Goal: Find contact information: Find contact information

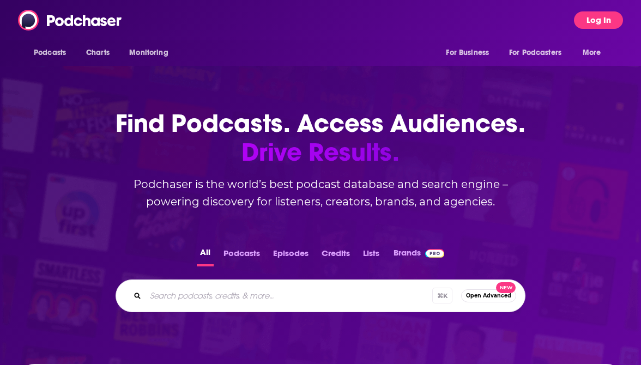
click at [589, 26] on button "Log In" at bounding box center [598, 19] width 49 height 17
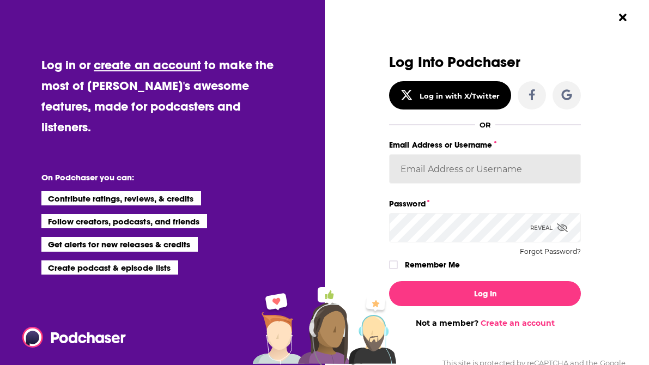
click at [461, 166] on input "Email Address or Username" at bounding box center [485, 168] width 192 height 29
type input "[PERSON_NAME][EMAIL_ADDRESS][PERSON_NAME][DOMAIN_NAME]"
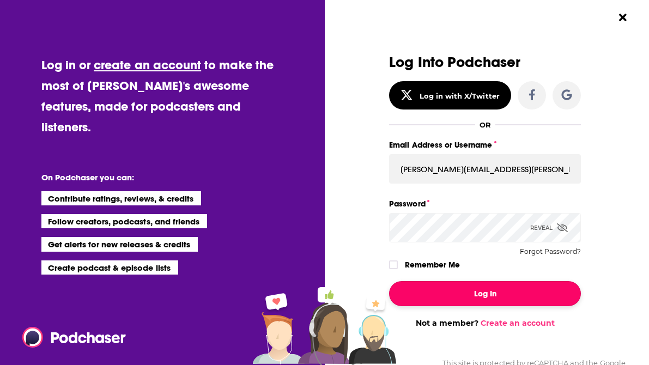
click at [519, 292] on button "Log In" at bounding box center [485, 293] width 192 height 25
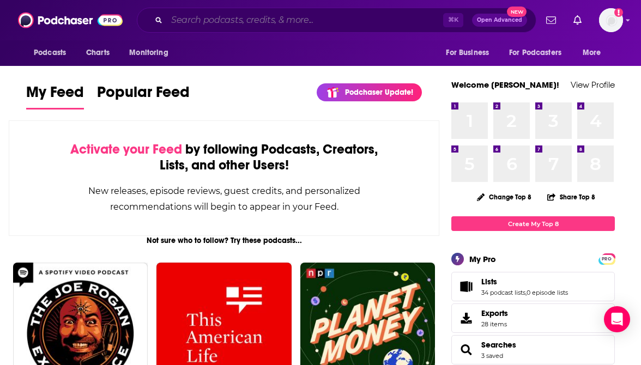
click at [305, 20] on input "Search podcasts, credits, & more..." at bounding box center [305, 19] width 276 height 17
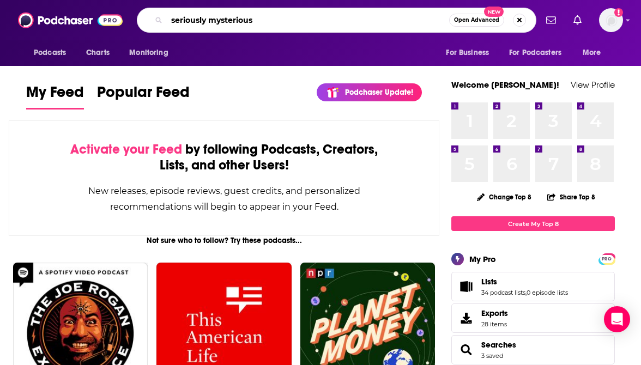
type input "seriously mysterious"
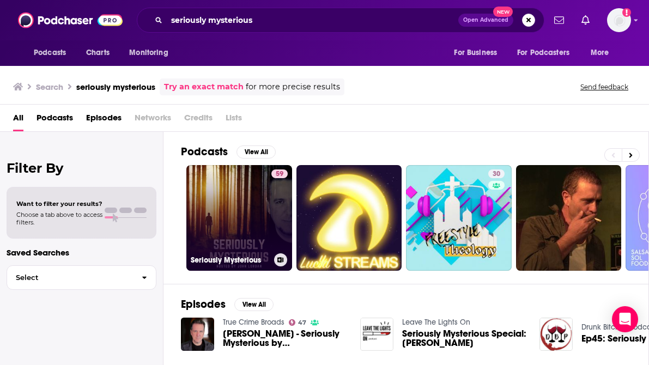
click at [247, 205] on link "59 Seriously Mysterious" at bounding box center [239, 218] width 106 height 106
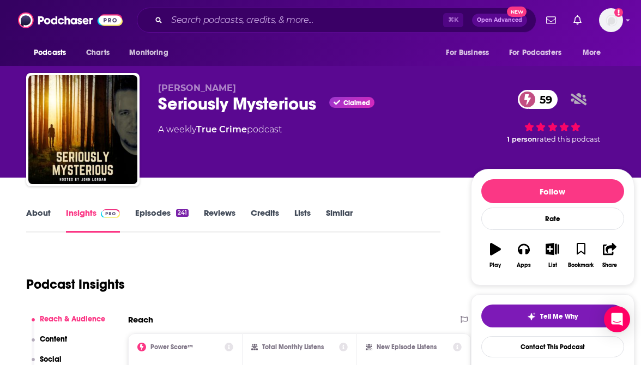
scroll to position [136, 0]
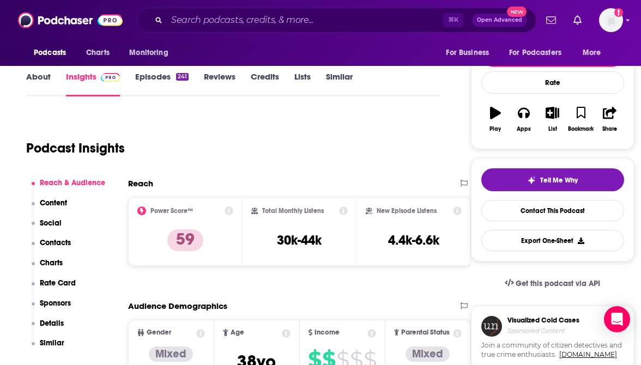
click at [57, 242] on p "Contacts" at bounding box center [55, 242] width 31 height 9
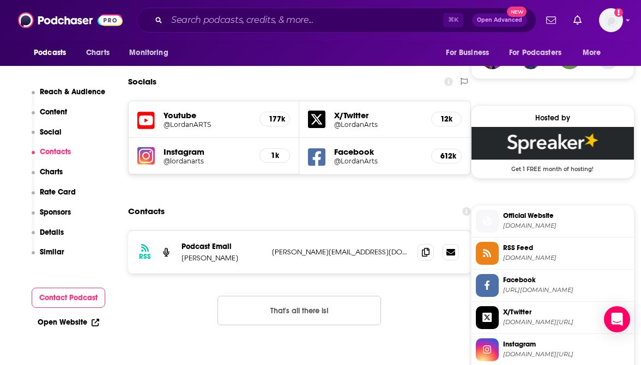
scroll to position [910, 0]
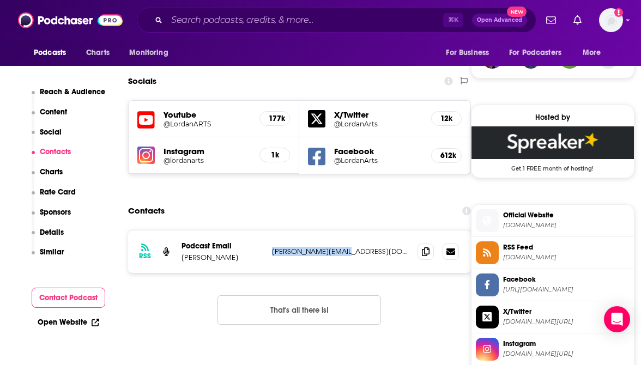
drag, startPoint x: 354, startPoint y: 202, endPoint x: 271, endPoint y: 203, distance: 82.3
click at [271, 230] on div "RSS Podcast Email John Lordan john@lordanarts.com john@lordanarts.com" at bounding box center [299, 251] width 343 height 42
copy p "john@lordanarts.com"
click at [375, 24] on input "Search podcasts, credits, & more..." at bounding box center [305, 19] width 276 height 17
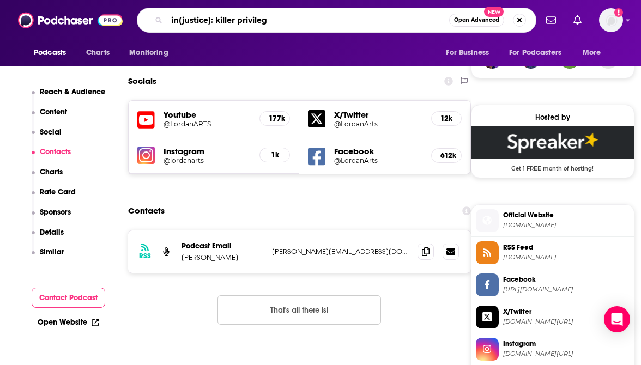
type input "in(justice): killer privilege"
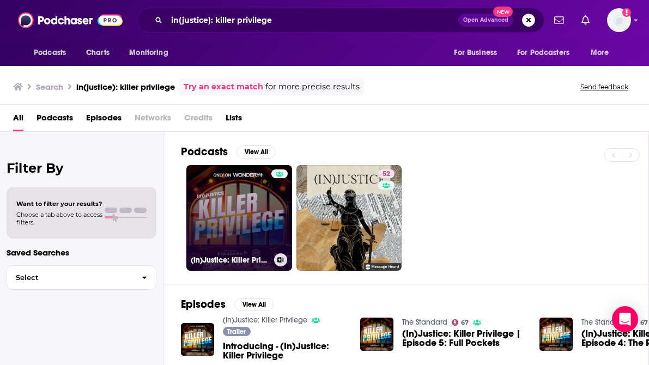
click at [252, 185] on link "(In)Justice: Killer Privilege" at bounding box center [239, 218] width 106 height 106
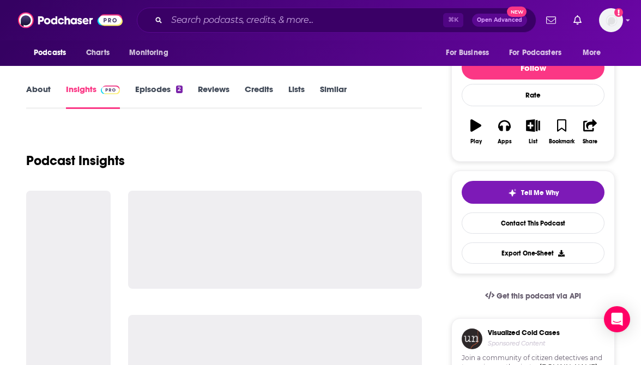
scroll to position [22, 0]
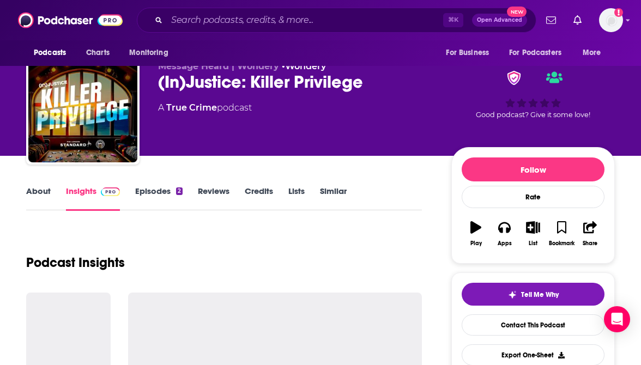
click at [46, 193] on link "About" at bounding box center [38, 198] width 25 height 25
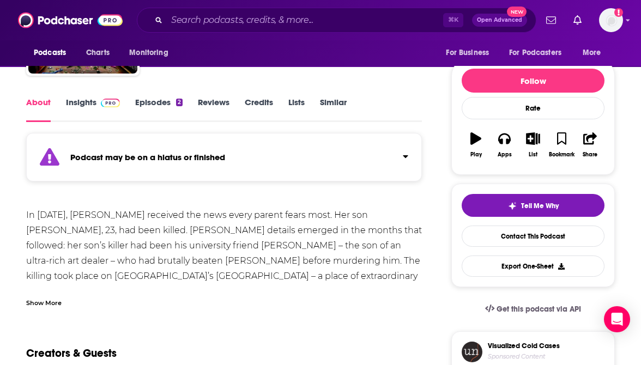
scroll to position [24, 0]
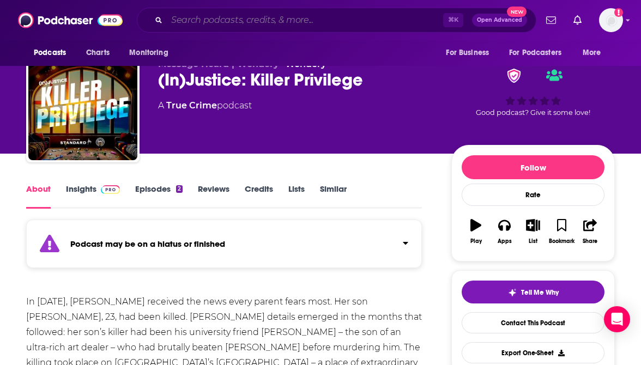
click at [284, 22] on input "Search podcasts, credits, & more..." at bounding box center [305, 19] width 276 height 17
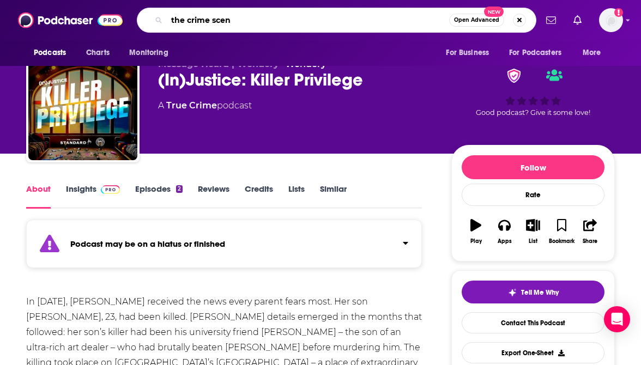
type input "the crime scene"
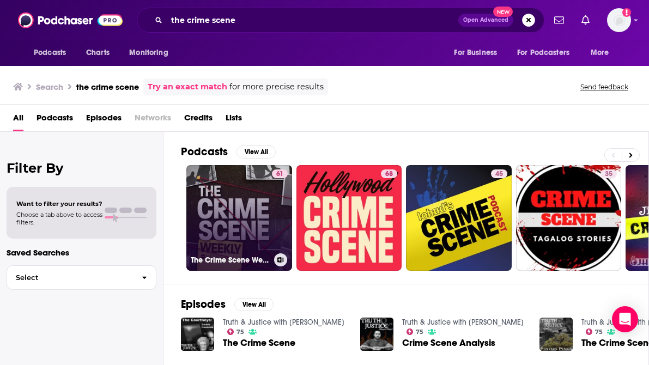
click at [223, 191] on link "61 The Crime Scene Weekly" at bounding box center [239, 218] width 106 height 106
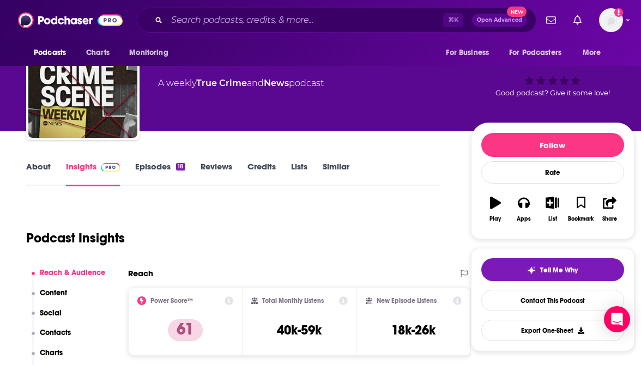
scroll to position [86, 0]
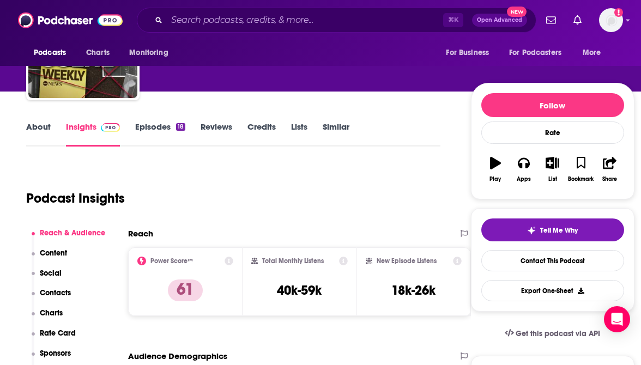
click at [51, 289] on p "Contacts" at bounding box center [55, 292] width 31 height 9
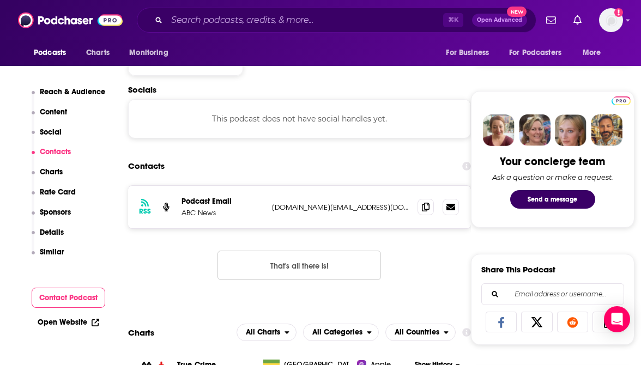
scroll to position [565, 0]
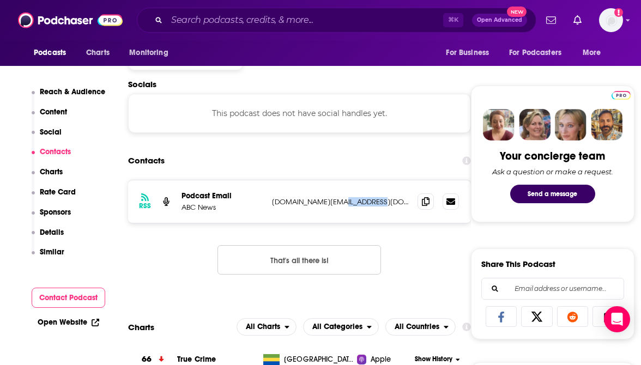
drag, startPoint x: 388, startPoint y: 203, endPoint x: 339, endPoint y: 201, distance: 49.6
click at [339, 201] on p "abc.podcast.support@abc.com" at bounding box center [340, 201] width 137 height 9
click at [287, 221] on div "RSS Podcast Email ABC News abc.podcast.support@abc.com abc.podcast.support@abc.…" at bounding box center [299, 201] width 343 height 42
drag, startPoint x: 384, startPoint y: 204, endPoint x: 271, endPoint y: 203, distance: 112.8
click at [272, 203] on p "abc.podcast.support@abc.com" at bounding box center [340, 201] width 137 height 9
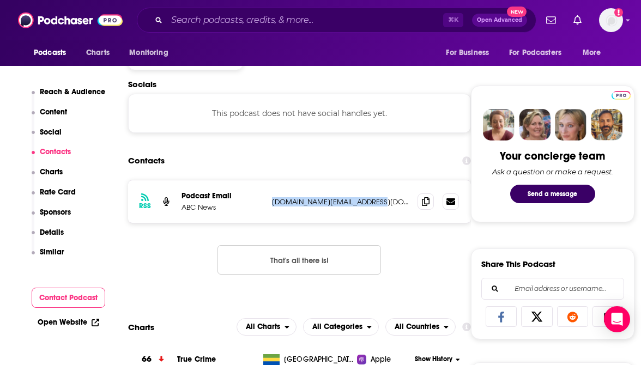
copy p "abc.podcast.support@abc.com"
click at [327, 23] on input "Search podcasts, credits, & more..." at bounding box center [305, 19] width 276 height 17
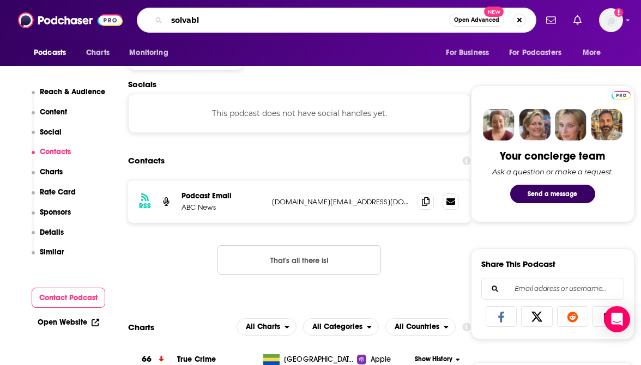
type input "solvable"
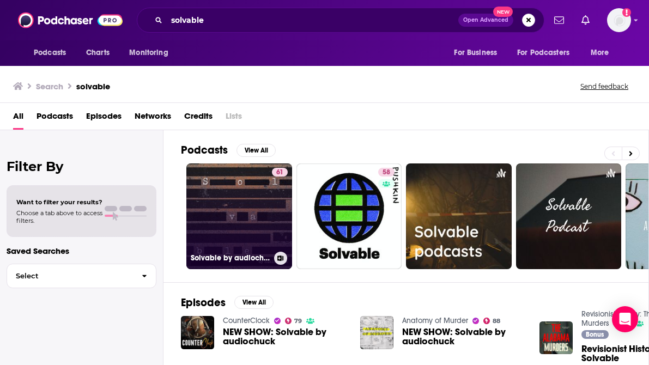
click at [232, 197] on link "61 Solvable by audiochuck" at bounding box center [239, 216] width 106 height 106
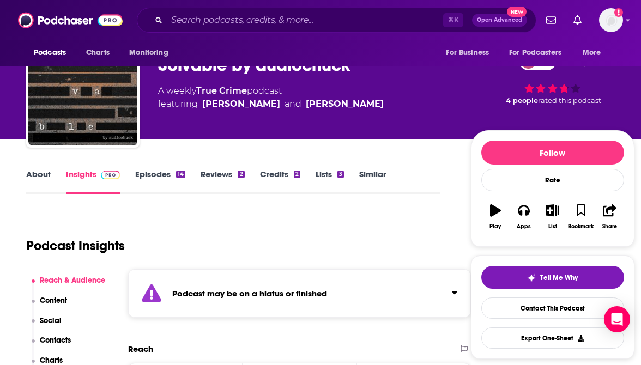
scroll to position [46, 0]
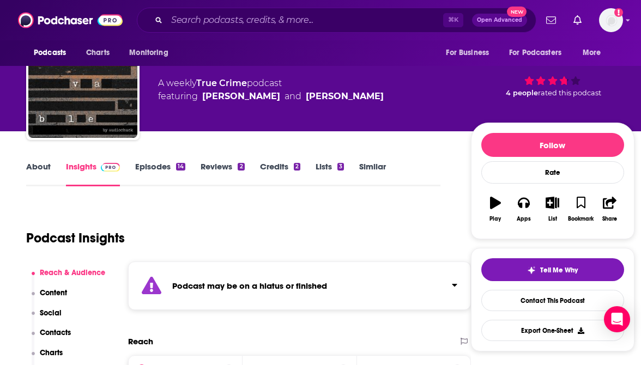
click at [154, 166] on link "Episodes 14" at bounding box center [160, 173] width 50 height 25
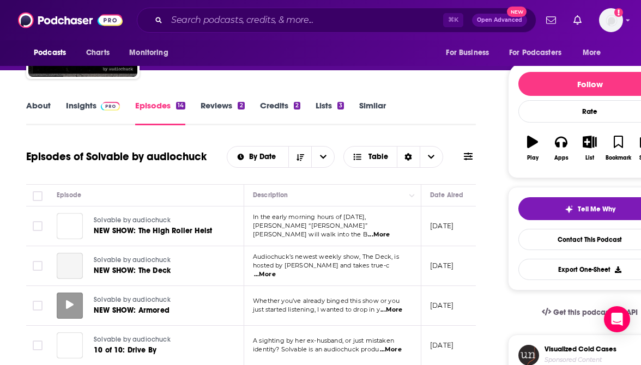
scroll to position [157, 0]
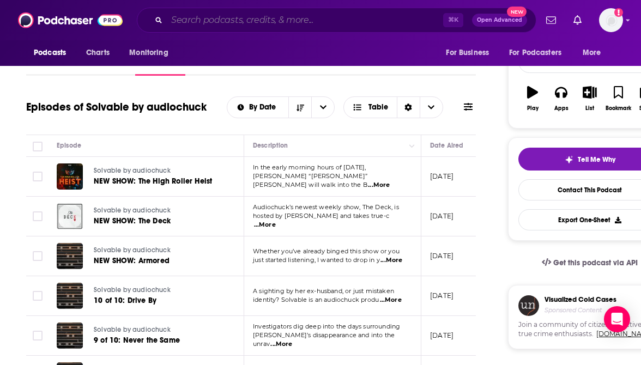
click at [383, 18] on input "Search podcasts, credits, & more..." at bounding box center [305, 19] width 276 height 17
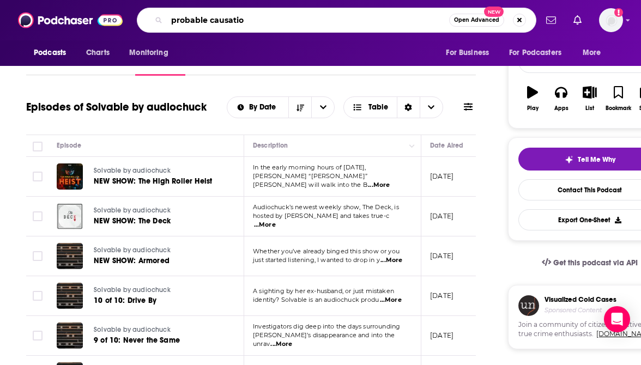
type input "probable causation"
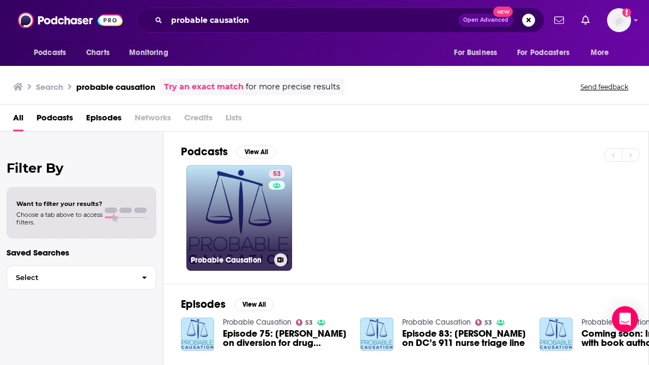
click at [244, 227] on link "53 Probable Causation" at bounding box center [239, 218] width 106 height 106
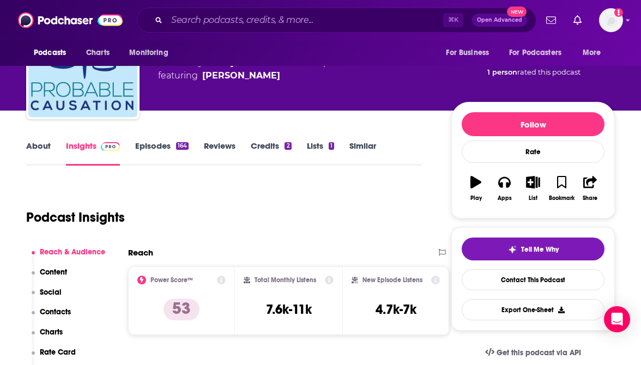
click at [51, 309] on p "Contacts" at bounding box center [55, 311] width 31 height 9
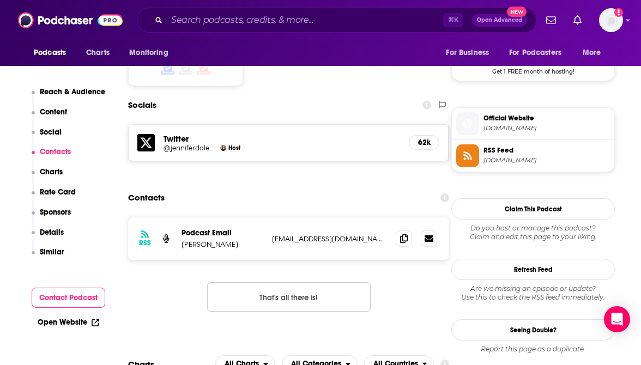
scroll to position [917, 0]
drag, startPoint x: 263, startPoint y: 205, endPoint x: 353, endPoint y: 203, distance: 90.5
click at [0, 0] on div "Podcast Email Jennifer Doleac jdoleac@probablecausation.com jdoleac@probablecau…" at bounding box center [0, 0] width 0 height 0
click at [400, 233] on icon at bounding box center [404, 237] width 8 height 9
click at [402, 20] on input "Search podcasts, credits, & more..." at bounding box center [305, 19] width 276 height 17
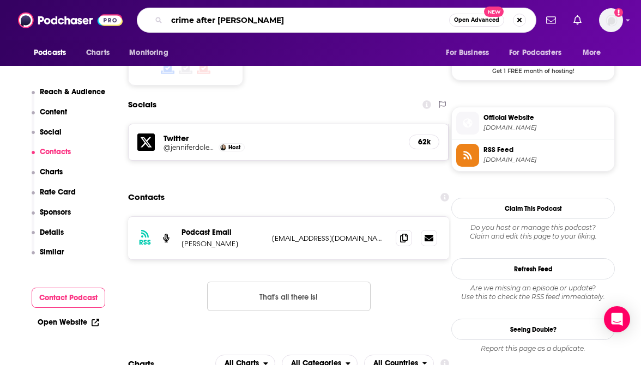
type input "crime after crime"
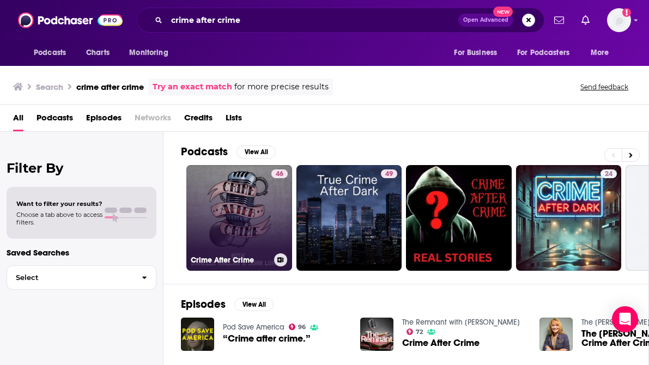
click at [221, 205] on link "46 Crime After Crime" at bounding box center [239, 218] width 106 height 106
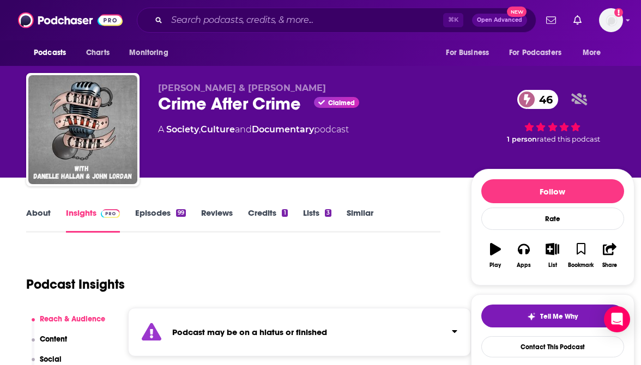
scroll to position [71, 0]
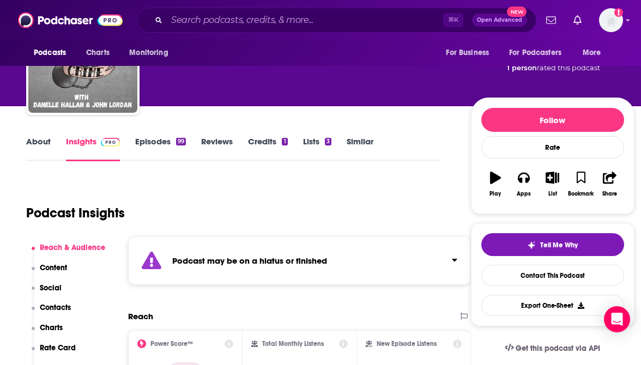
click at [146, 142] on link "Episodes 99" at bounding box center [160, 148] width 51 height 25
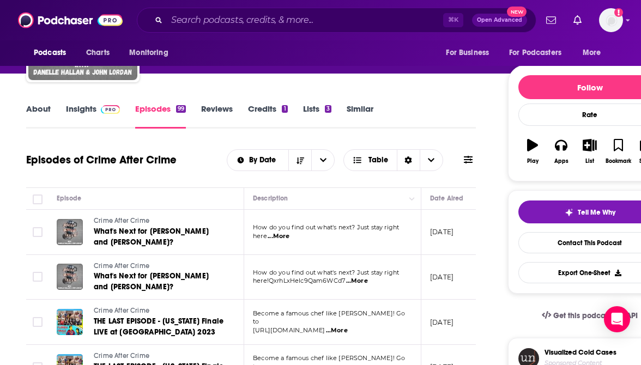
scroll to position [156, 0]
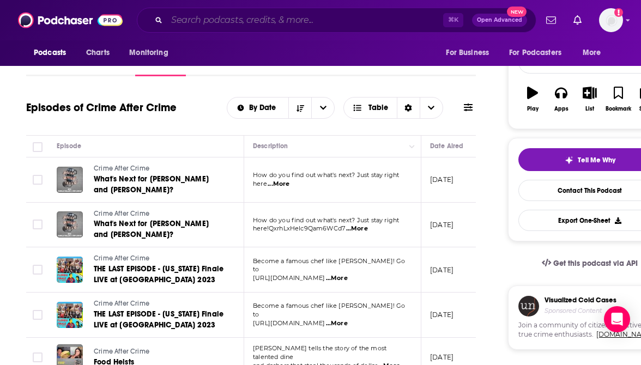
click at [400, 22] on input "Search podcasts, credits, & more..." at bounding box center [305, 19] width 276 height 17
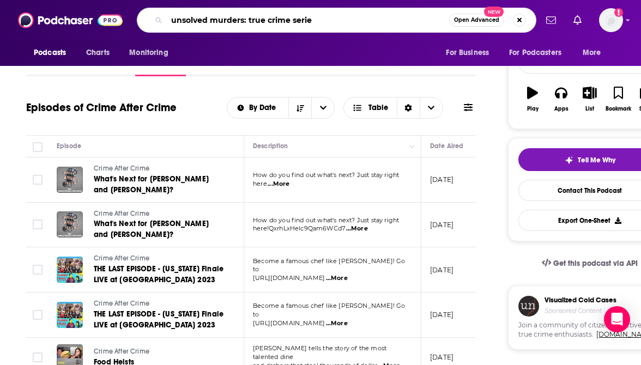
type input "unsolved murders: true crime series"
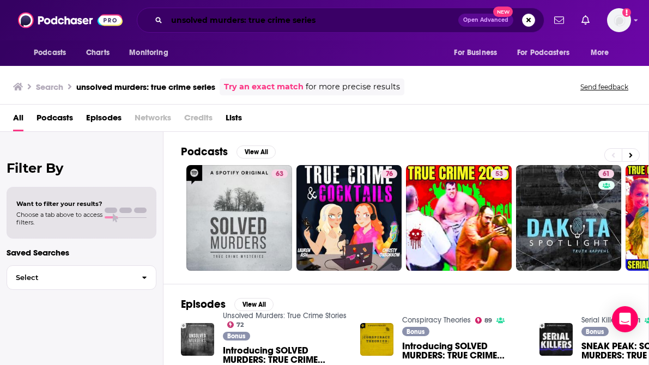
click at [376, 22] on input "unsolved murders: true crime series" at bounding box center [312, 19] width 291 height 17
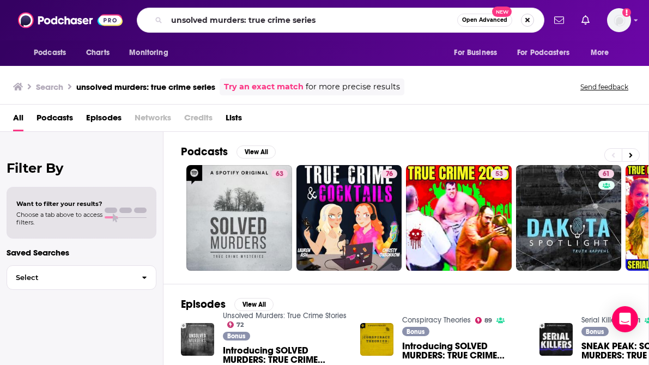
click at [527, 20] on button "Search podcasts, credits, & more..." at bounding box center [527, 20] width 13 height 13
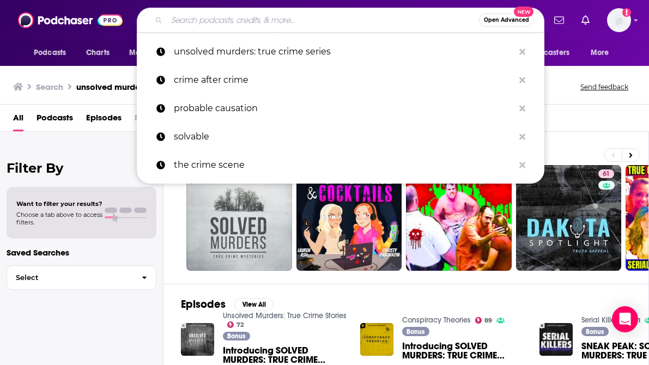
type input "i"
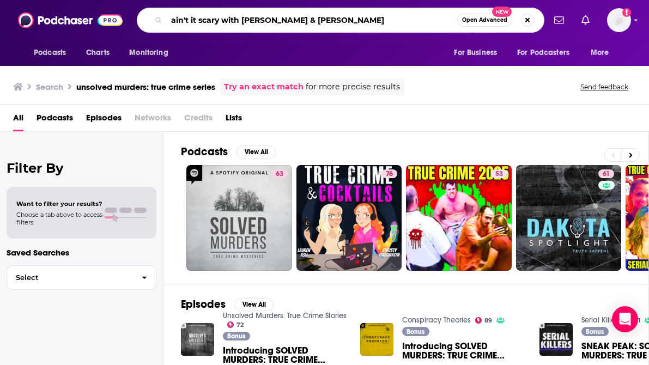
type input "ain't it scary with [PERSON_NAME] & [PERSON_NAME]"
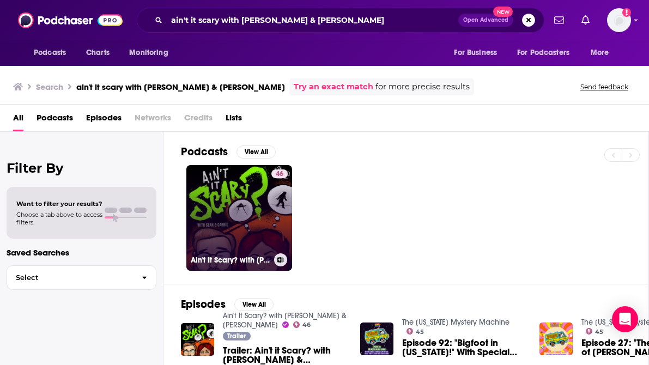
click at [239, 209] on link "46 Ain't It Scary? with Sean & Carrie" at bounding box center [239, 218] width 106 height 106
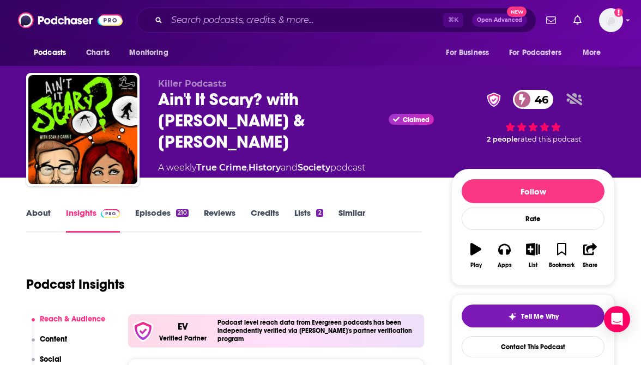
scroll to position [97, 0]
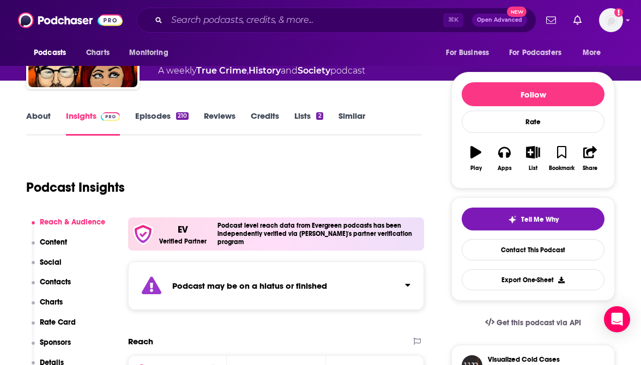
click at [156, 117] on link "Episodes 210" at bounding box center [161, 123] width 53 height 25
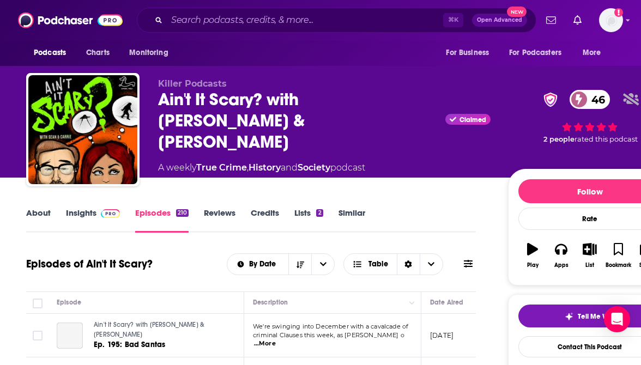
scroll to position [85, 0]
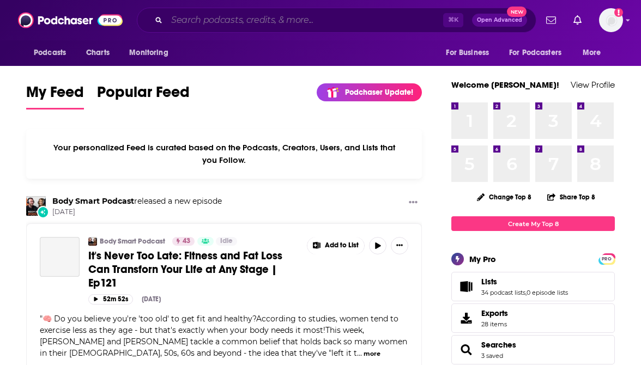
click at [307, 22] on input "Search podcasts, credits, & more..." at bounding box center [305, 19] width 276 height 17
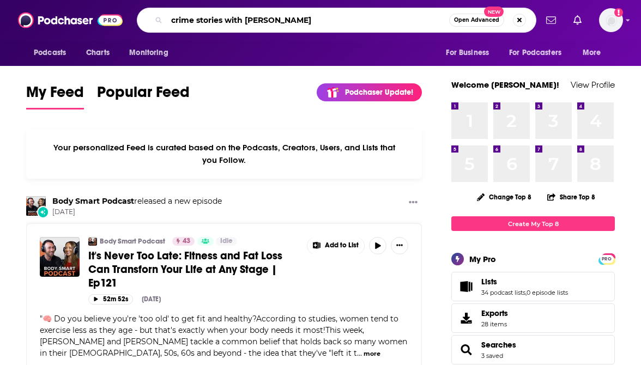
type input "crime stories with [PERSON_NAME]"
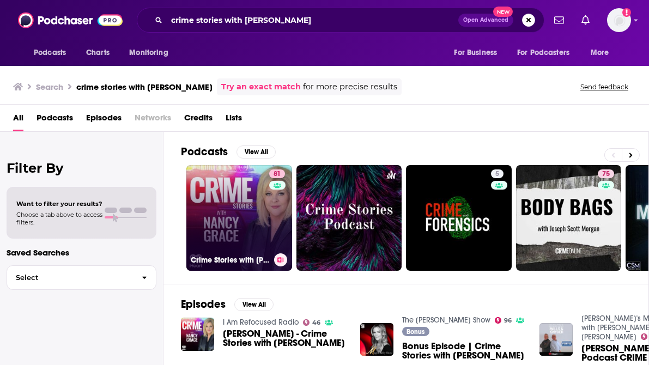
click at [226, 196] on link "81 Crime Stories with [PERSON_NAME]" at bounding box center [239, 218] width 106 height 106
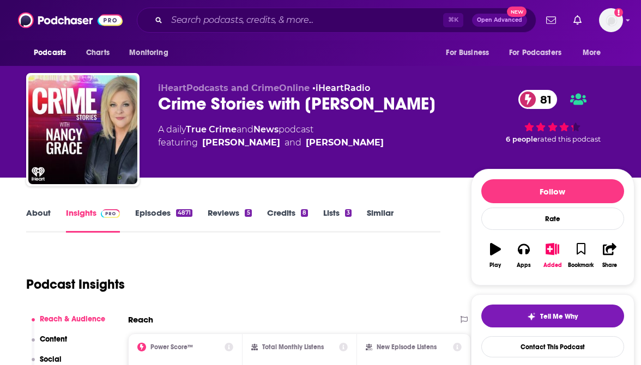
scroll to position [89, 0]
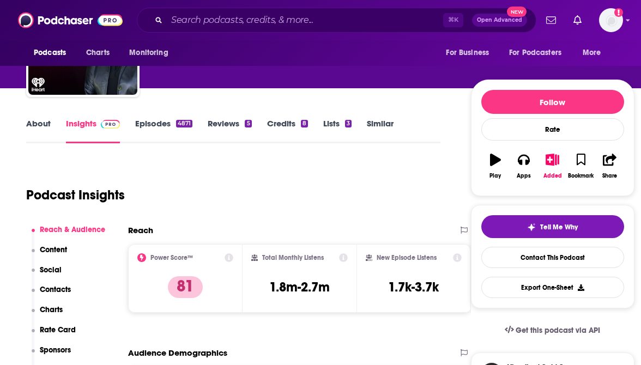
click at [57, 287] on p "Contacts" at bounding box center [55, 289] width 31 height 9
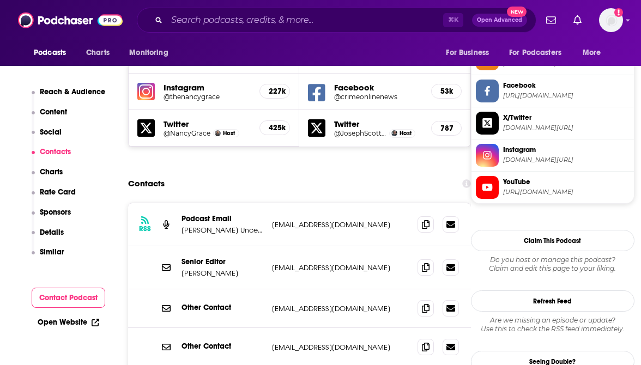
scroll to position [1010, 0]
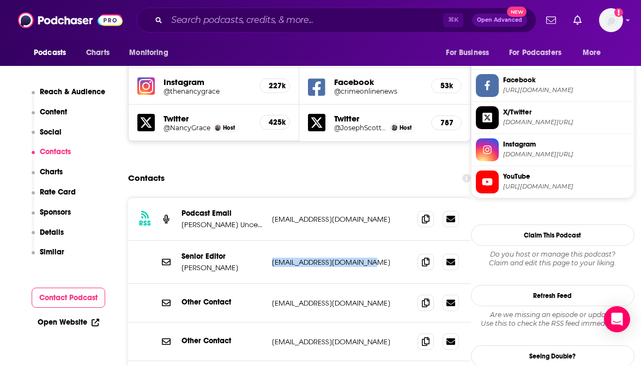
drag, startPoint x: 364, startPoint y: 197, endPoint x: 272, endPoint y: 198, distance: 92.6
click at [272, 258] on p "[EMAIL_ADDRESS][DOMAIN_NAME]" at bounding box center [340, 262] width 137 height 9
copy p "[EMAIL_ADDRESS][DOMAIN_NAME]"
